Goal: Check status

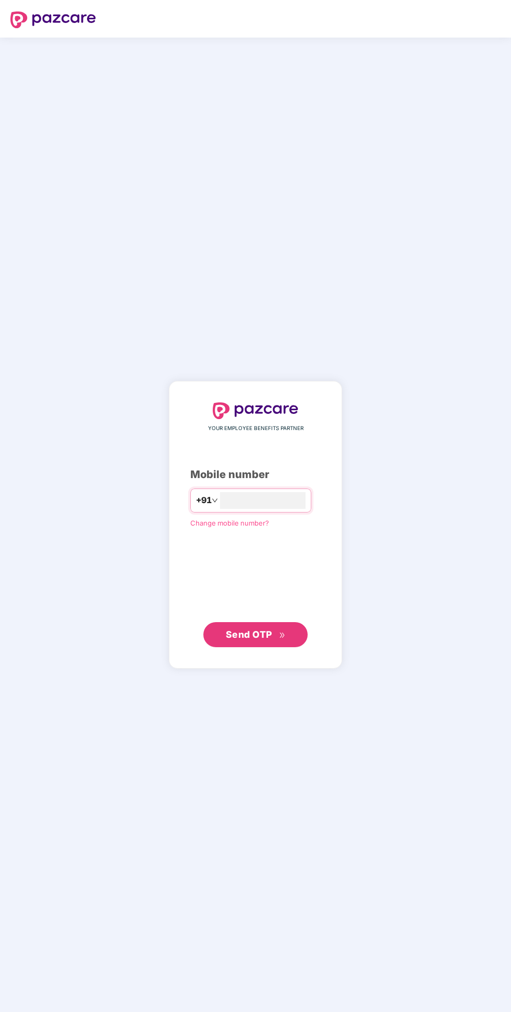
click at [251, 509] on input "number" at bounding box center [263, 500] width 86 height 17
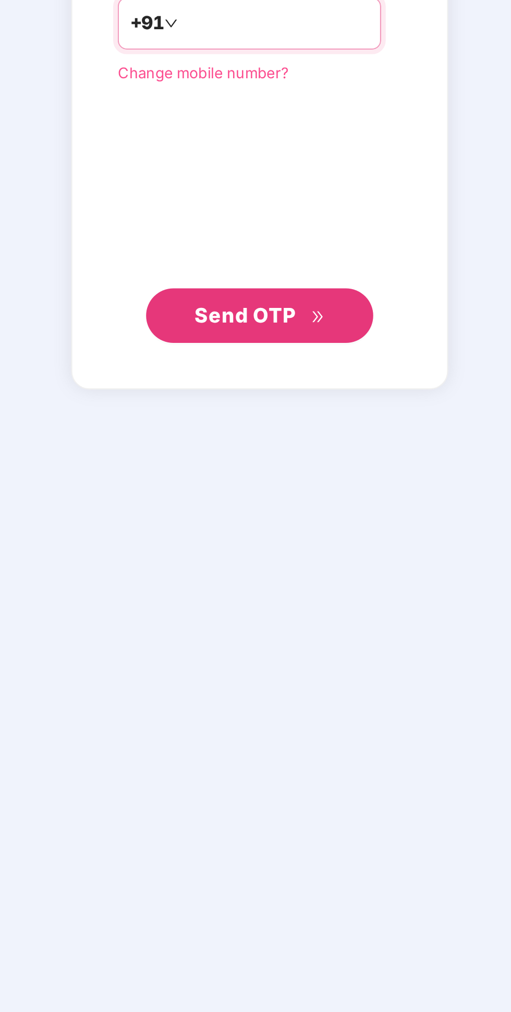
type input "**********"
click at [251, 640] on span "Send OTP" at bounding box center [249, 634] width 46 height 11
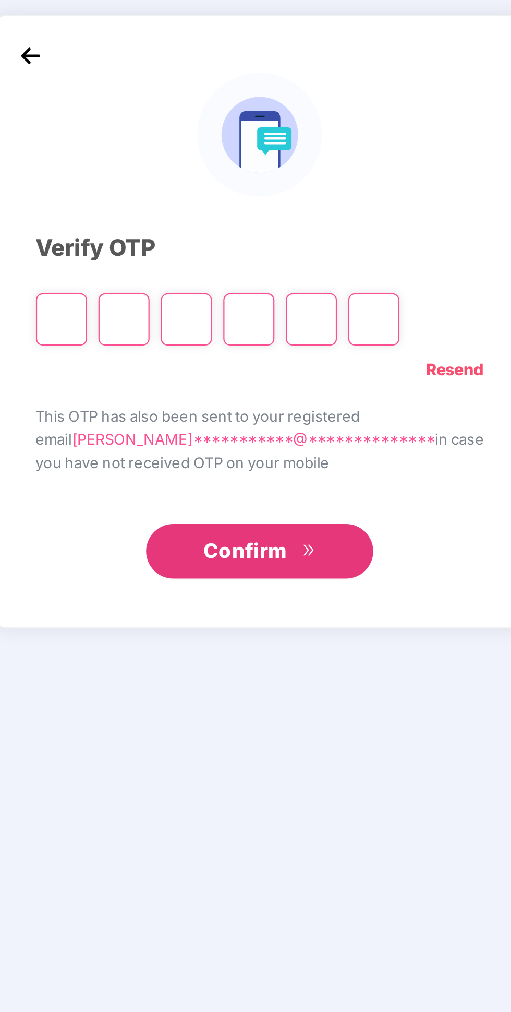
scroll to position [59, 0]
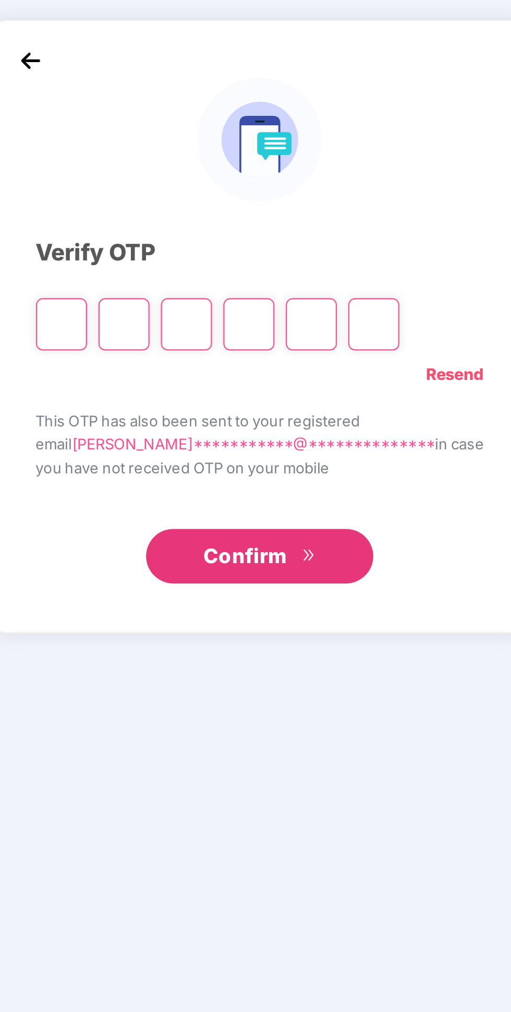
type input "*"
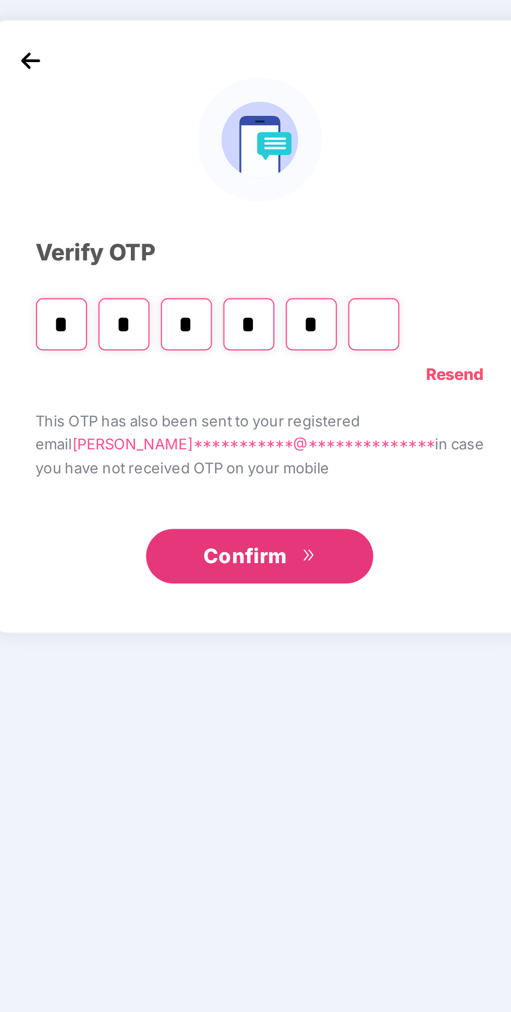
type input "*"
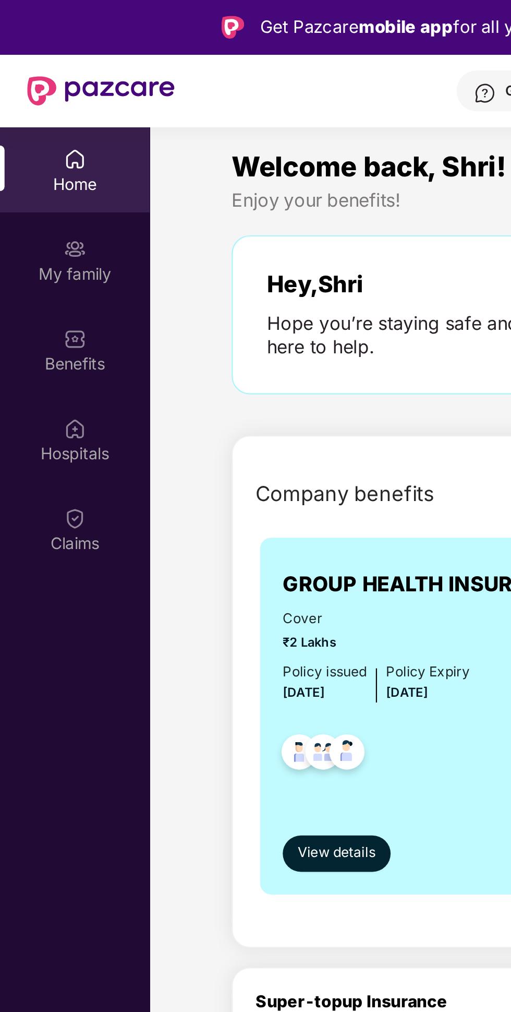
click at [44, 248] on div "Claims" at bounding box center [34, 249] width 69 height 10
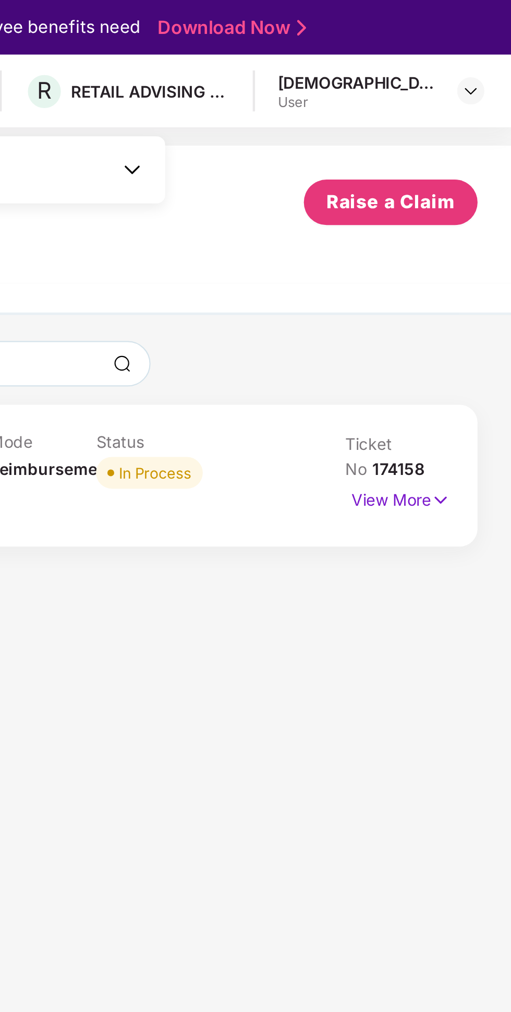
click at [454, 228] on p "View More" at bounding box center [460, 228] width 45 height 14
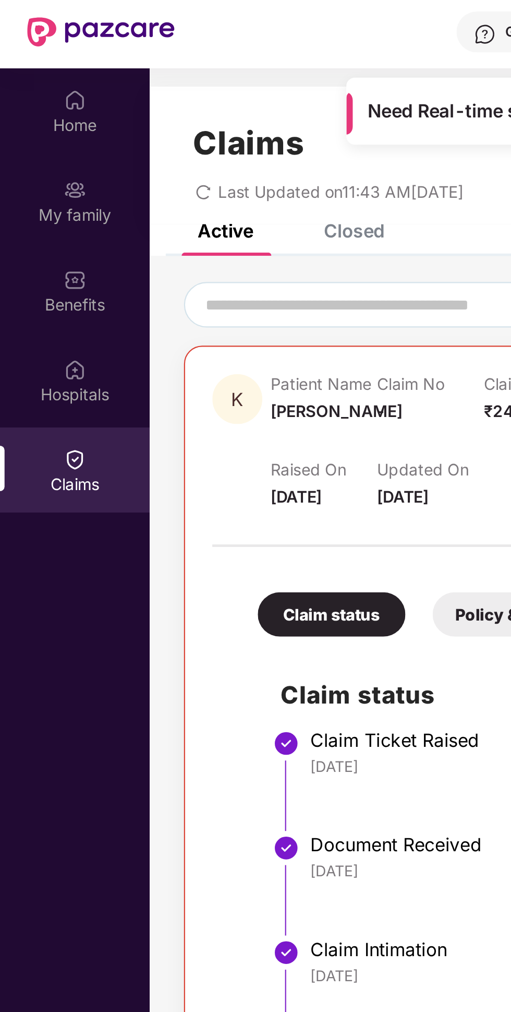
click at [164, 137] on div "Closed" at bounding box center [163, 133] width 28 height 10
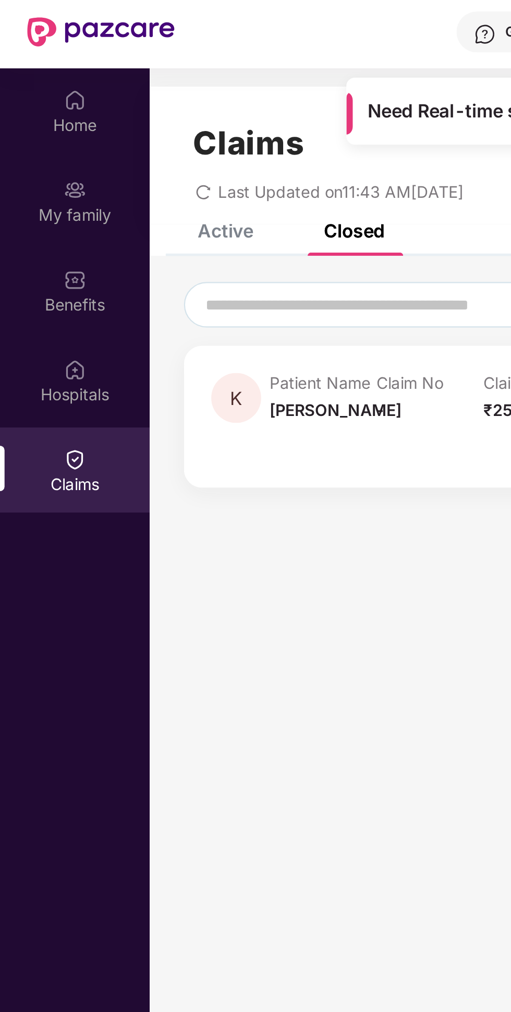
click at [93, 133] on div "Active" at bounding box center [104, 133] width 26 height 10
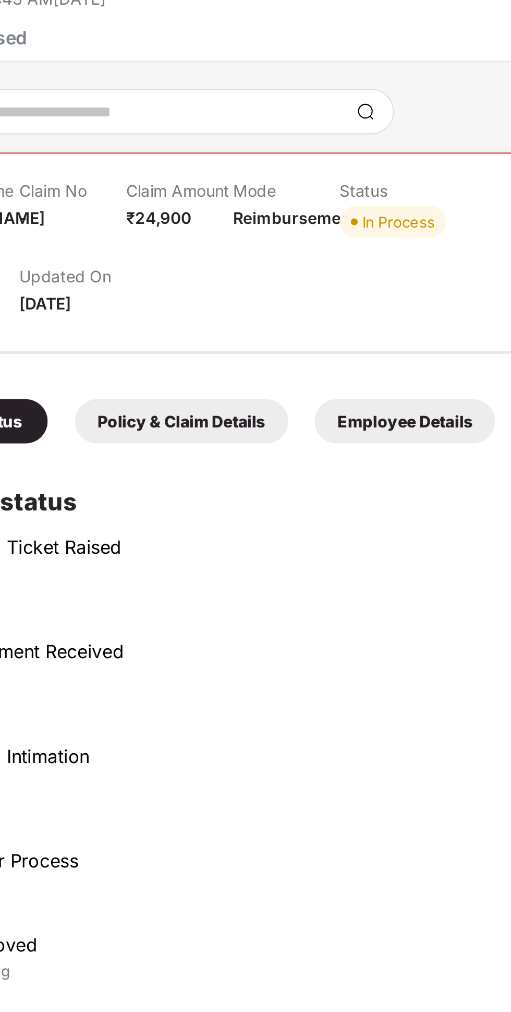
click at [249, 302] on div "Policy & Claim Details" at bounding box center [248, 309] width 98 height 20
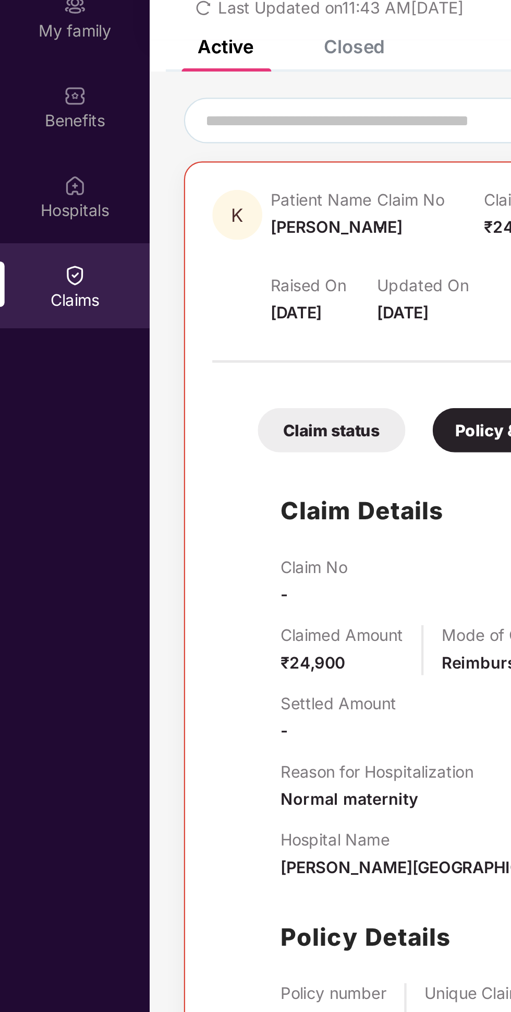
click at [126, 301] on div "Claim status" at bounding box center [152, 309] width 68 height 20
